Goal: Find specific page/section: Find specific page/section

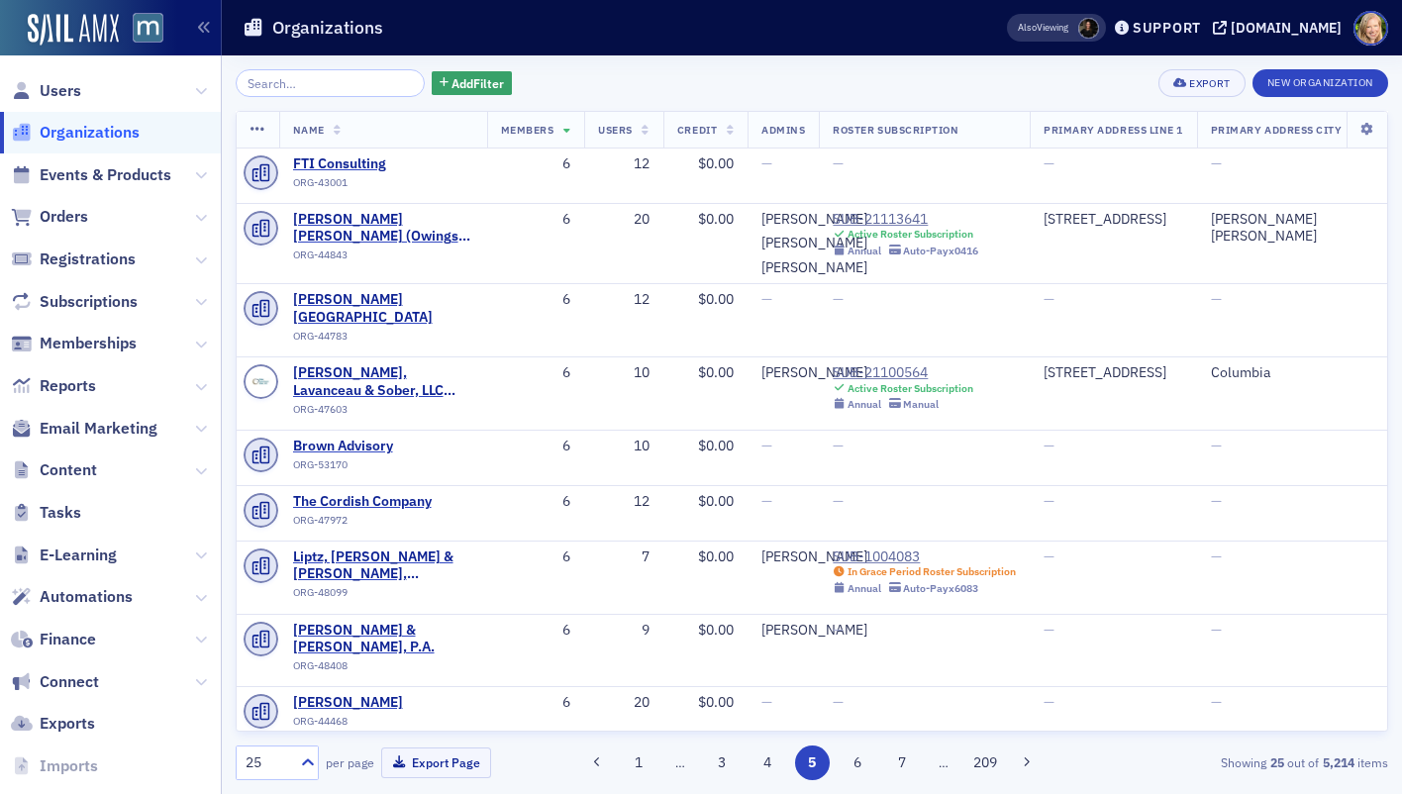
scroll to position [870, 0]
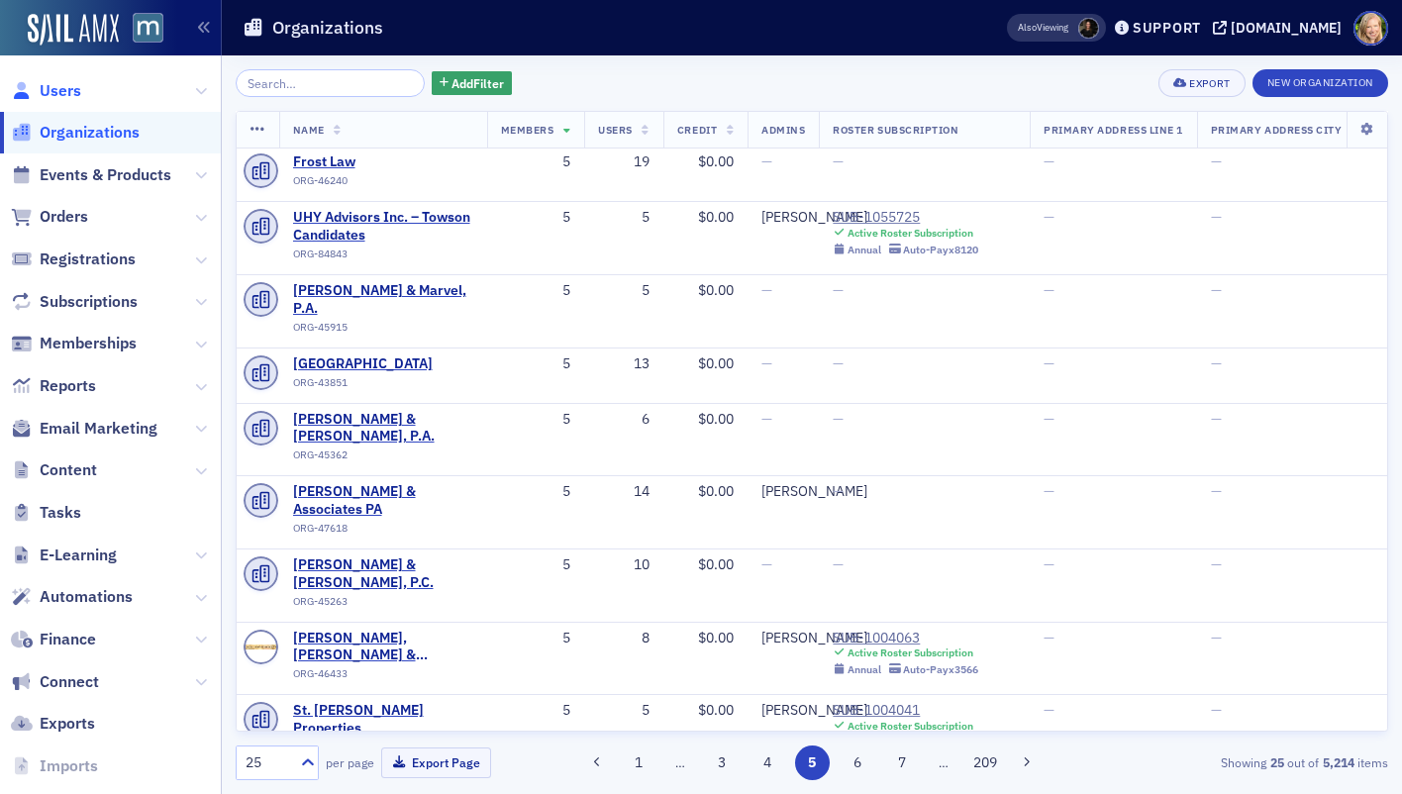
click at [52, 95] on span "Users" at bounding box center [61, 91] width 42 height 22
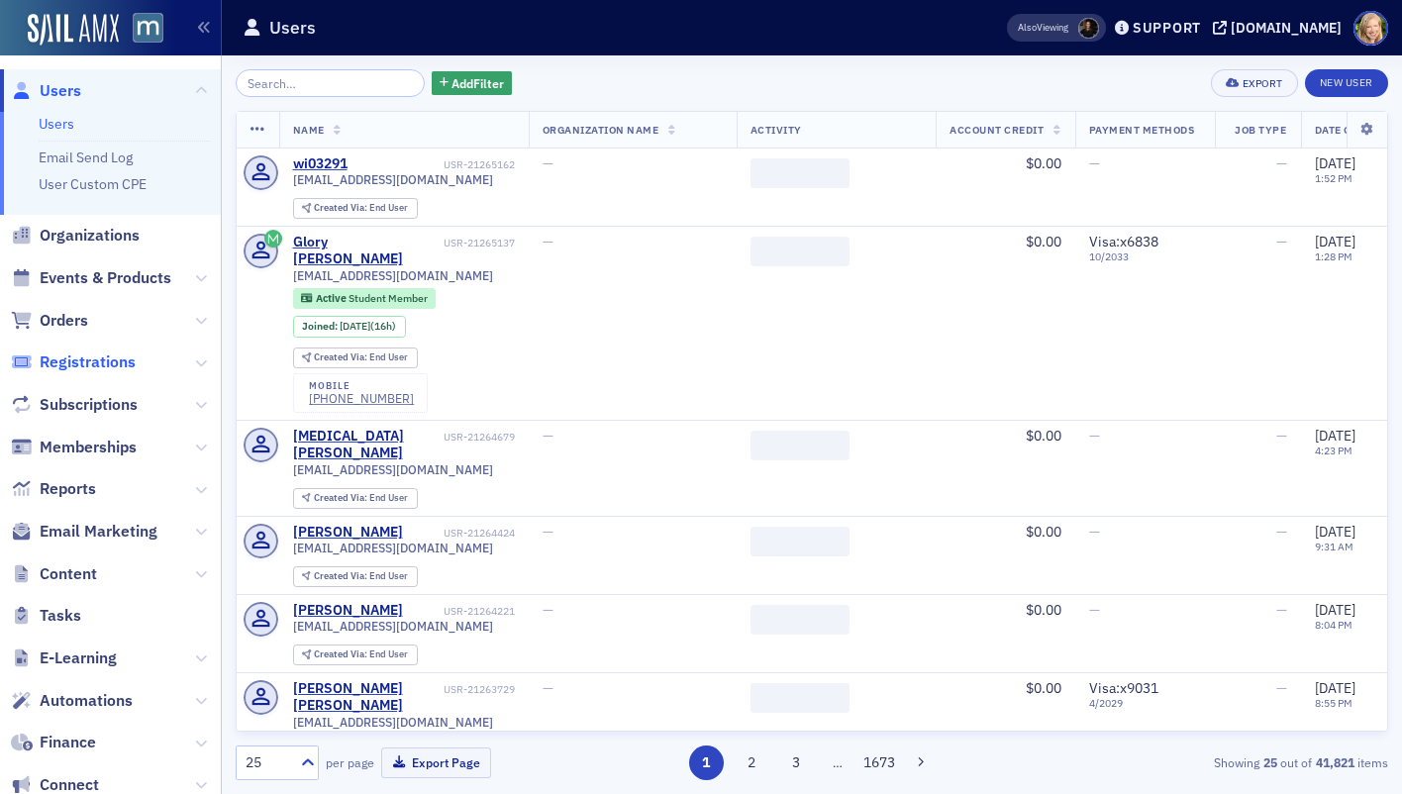
click at [102, 366] on span "Registrations" at bounding box center [88, 363] width 96 height 22
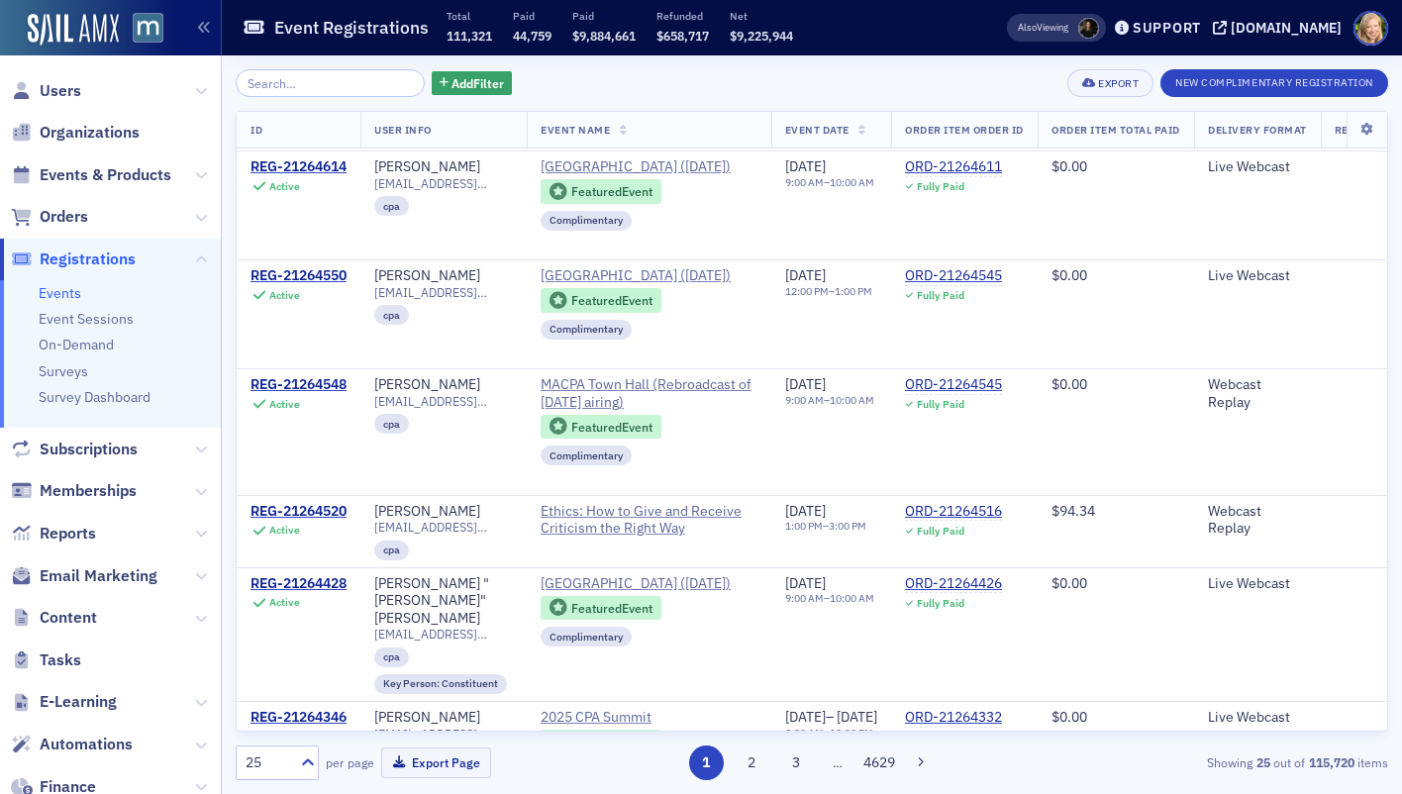
scroll to position [2191, 0]
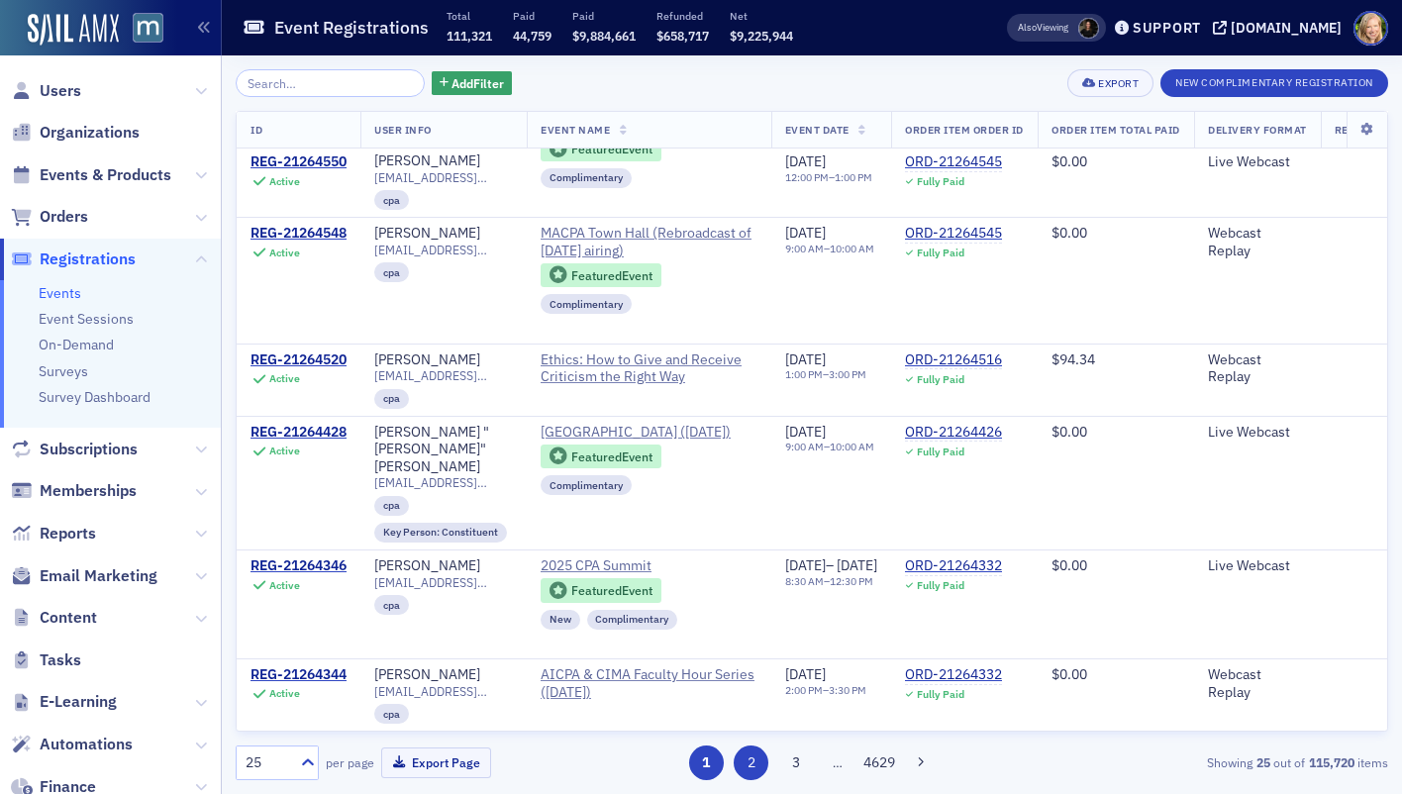
click at [749, 754] on button "2" at bounding box center [751, 763] width 35 height 35
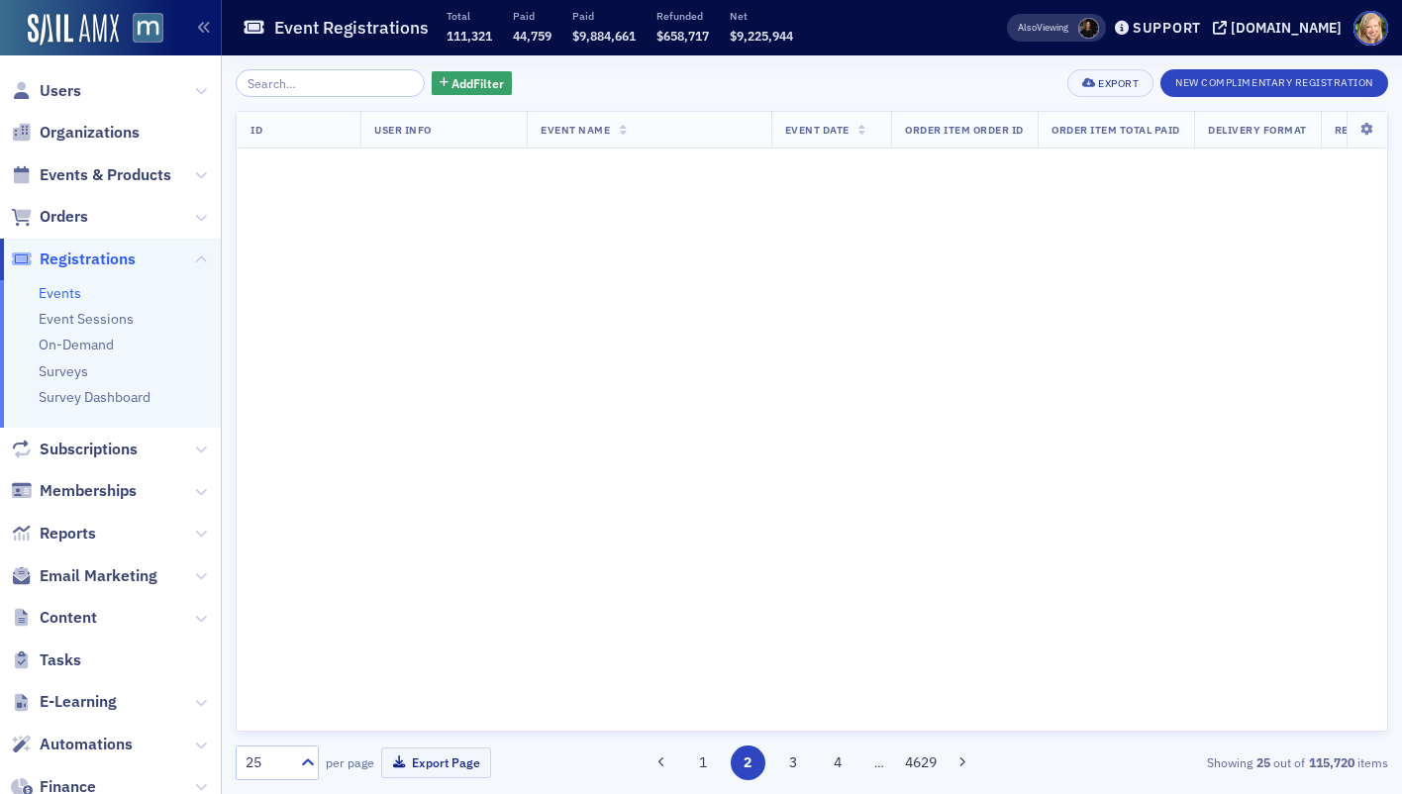
scroll to position [0, 0]
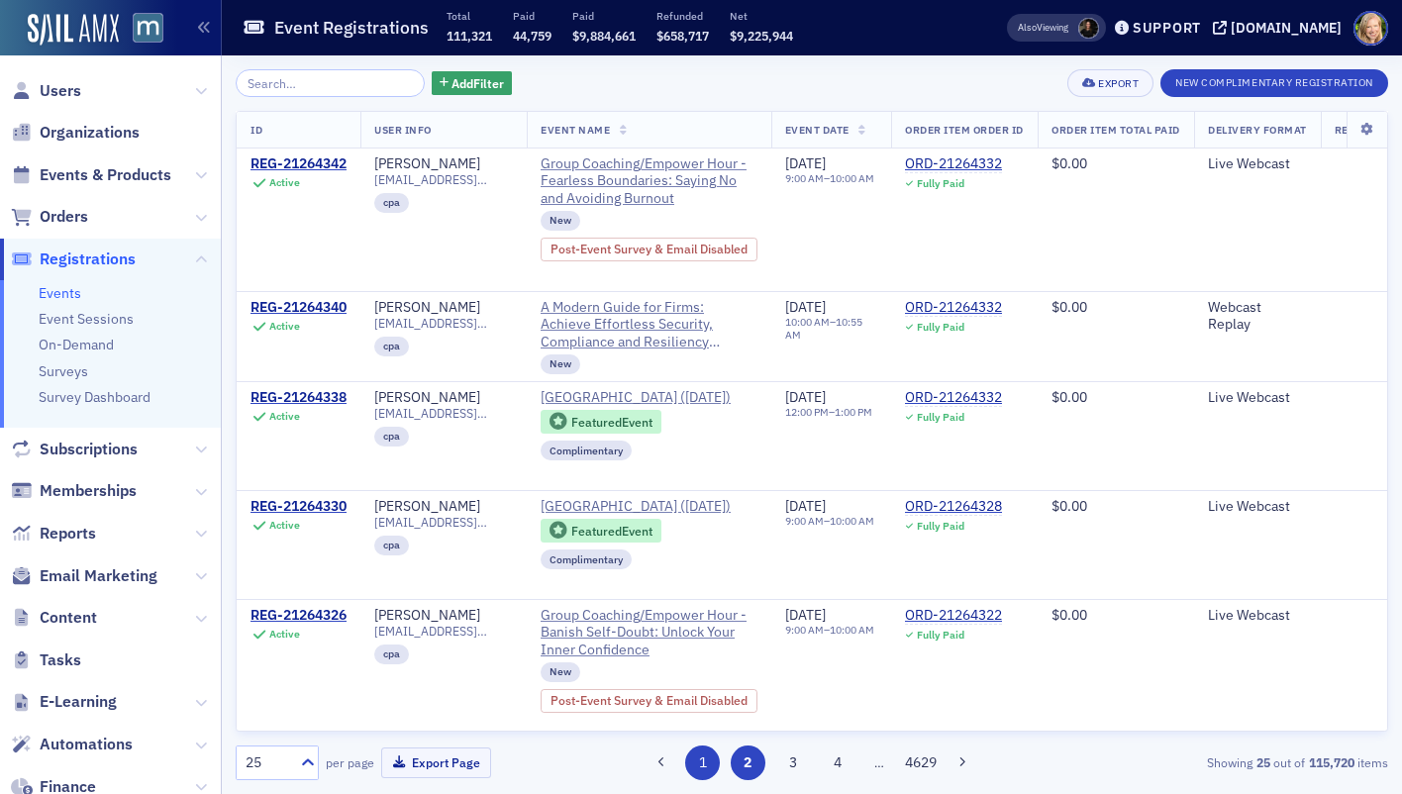
click at [716, 756] on button "1" at bounding box center [702, 763] width 35 height 35
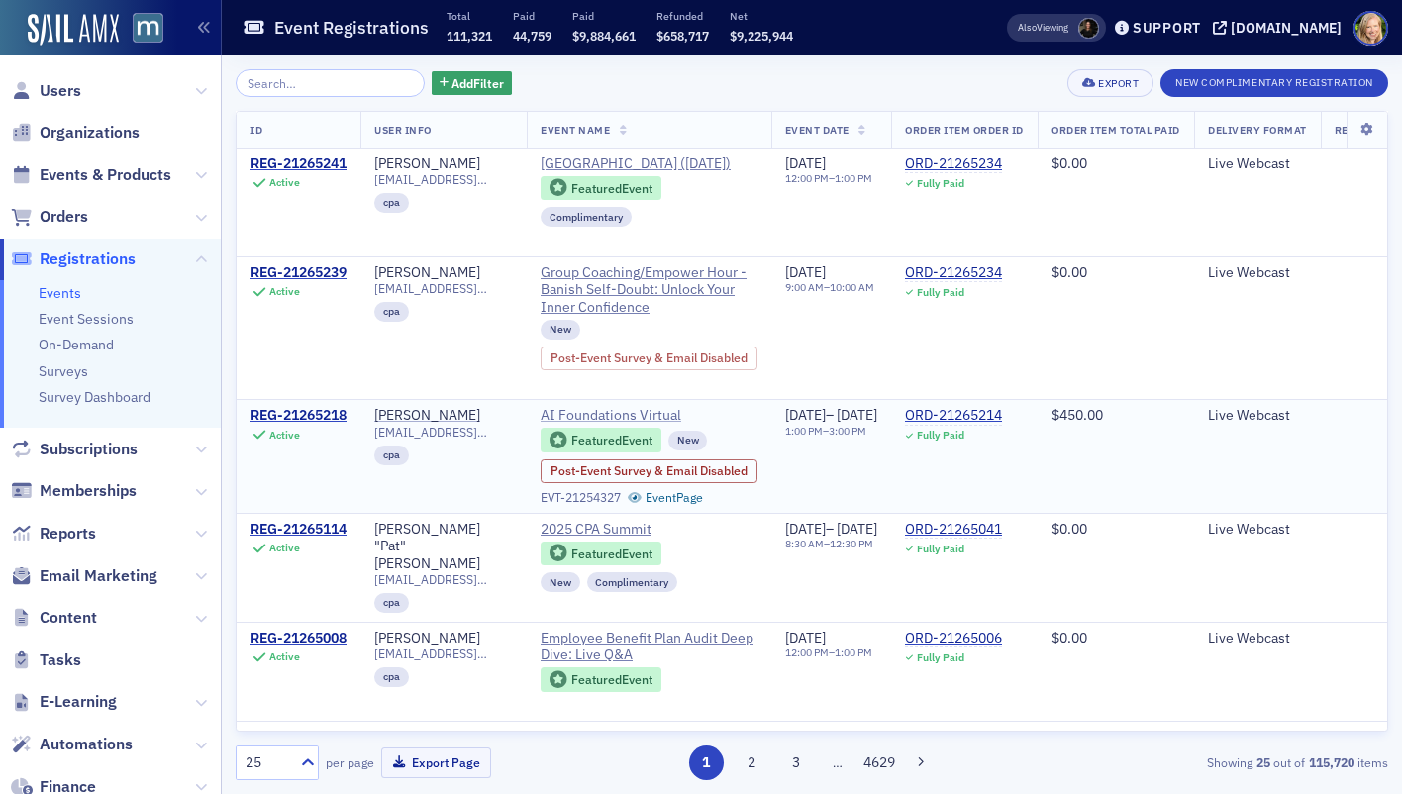
click at [579, 425] on span "AI Foundations Virtual" at bounding box center [631, 416] width 180 height 18
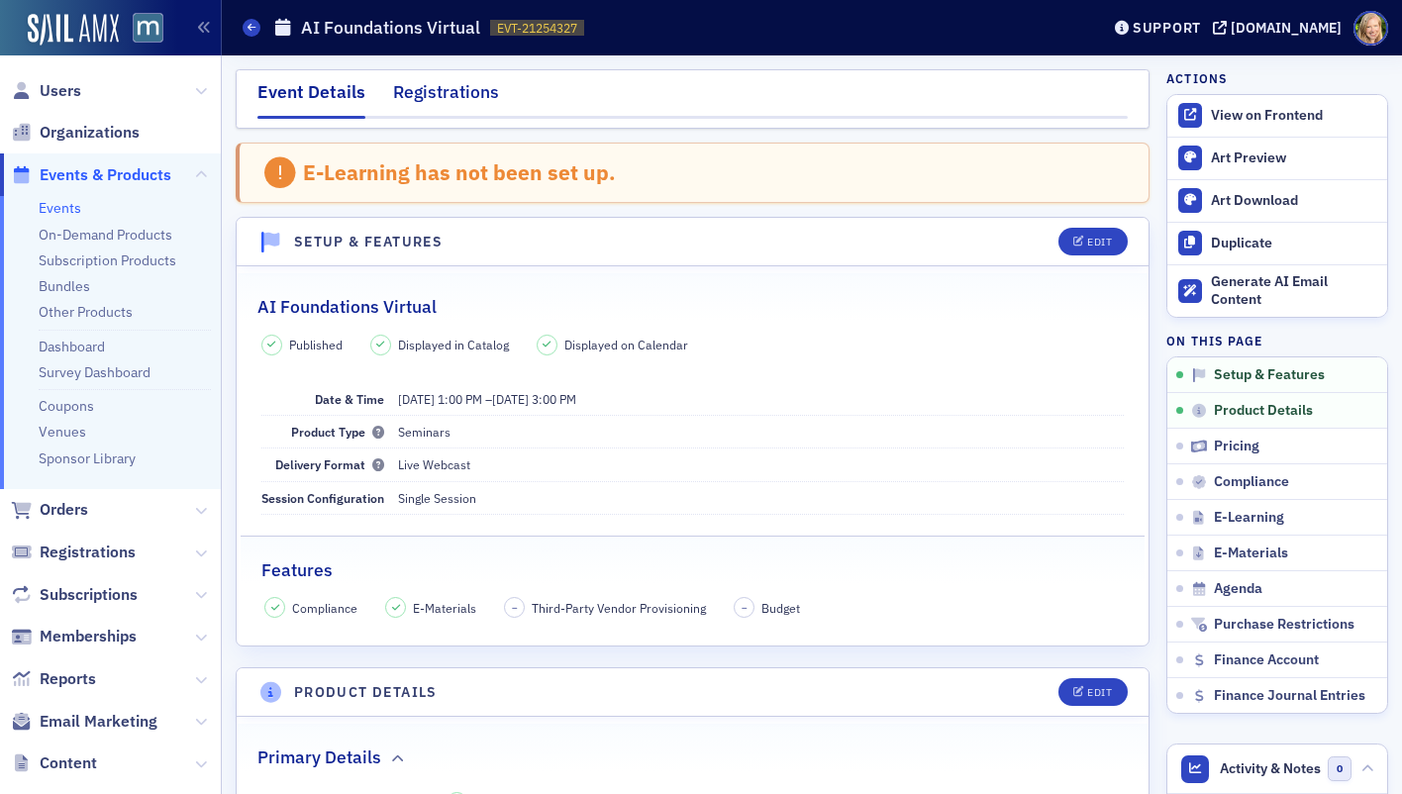
click at [460, 88] on div "Registrations" at bounding box center [446, 97] width 106 height 37
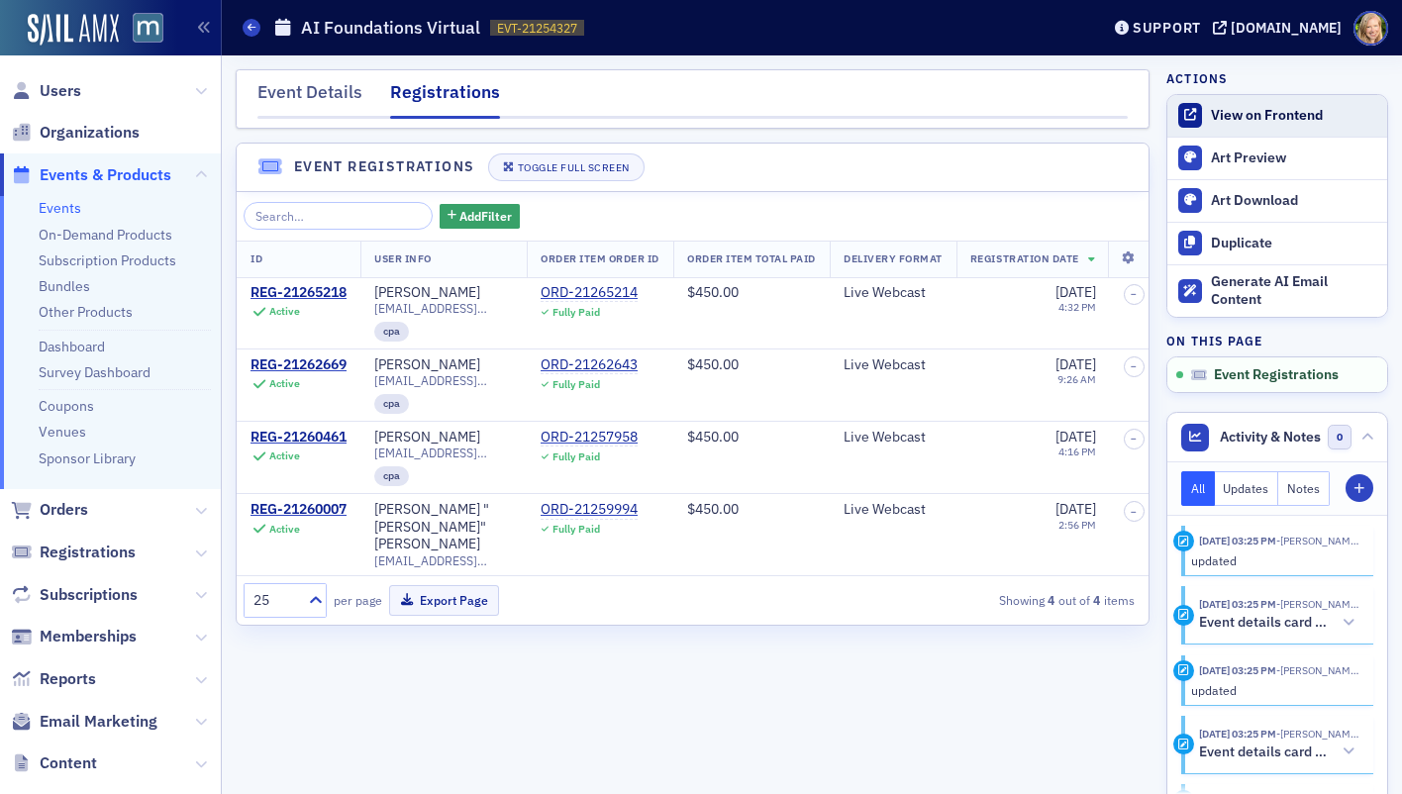
click at [1287, 127] on link "View on Frontend" at bounding box center [1277, 116] width 220 height 42
click at [1230, 168] on link "Art Preview" at bounding box center [1277, 159] width 220 height 42
click at [1245, 118] on div "View on Frontend" at bounding box center [1294, 116] width 166 height 18
click at [61, 544] on span "Registrations" at bounding box center [88, 553] width 96 height 22
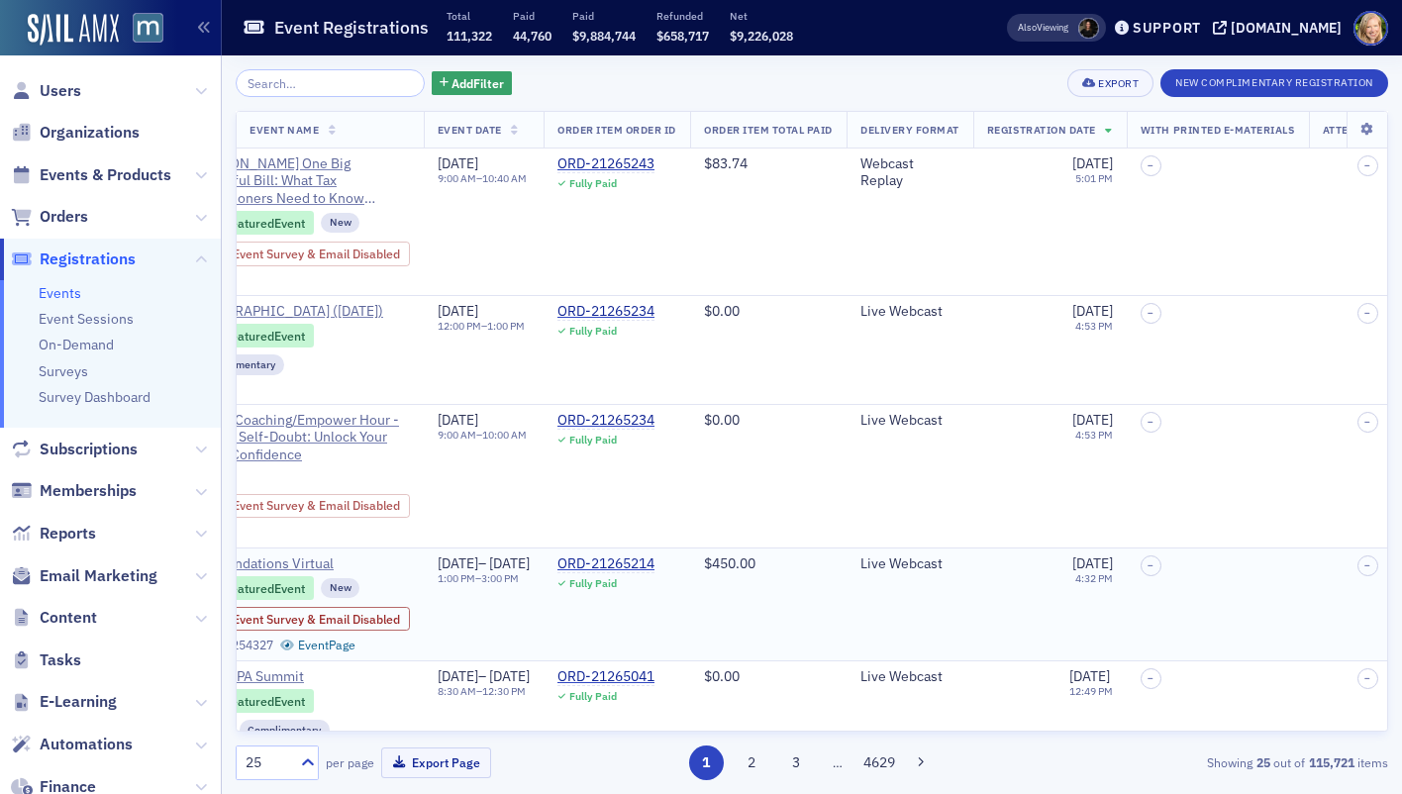
scroll to position [0, 534]
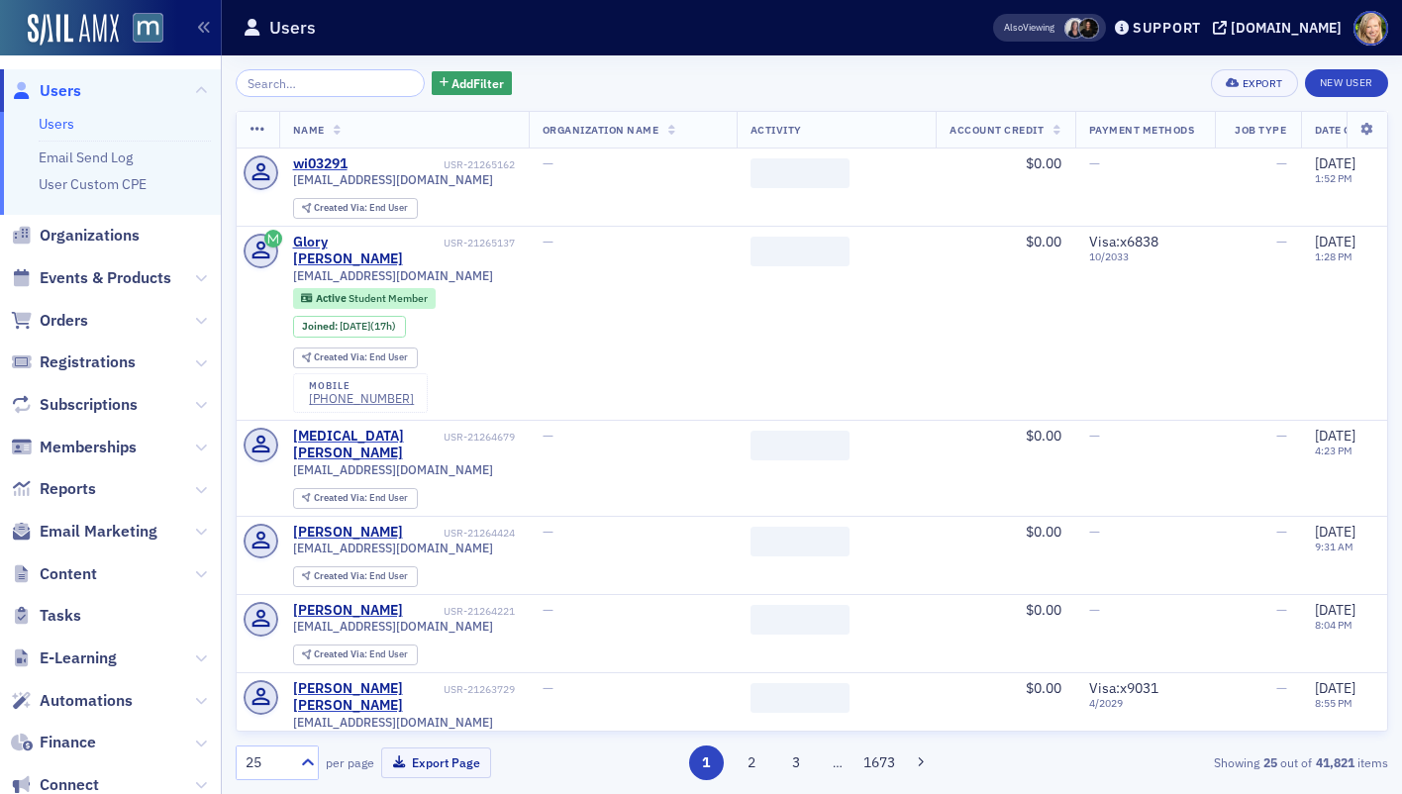
click at [273, 78] on input "search" at bounding box center [330, 83] width 189 height 28
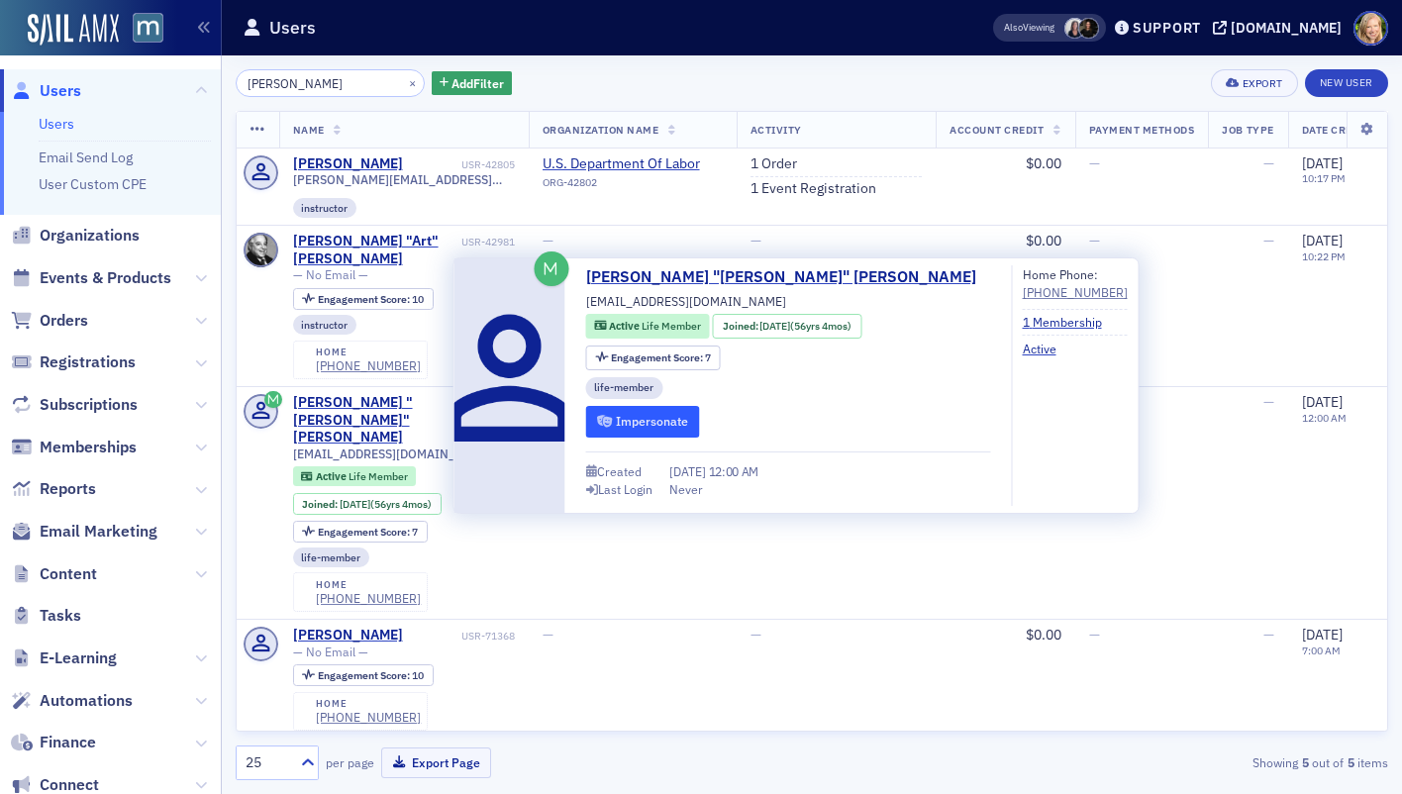
type input "Auerbach"
click at [644, 416] on button "Impersonate" at bounding box center [643, 421] width 114 height 31
